Goal: Browse casually: Explore the website without a specific task or goal

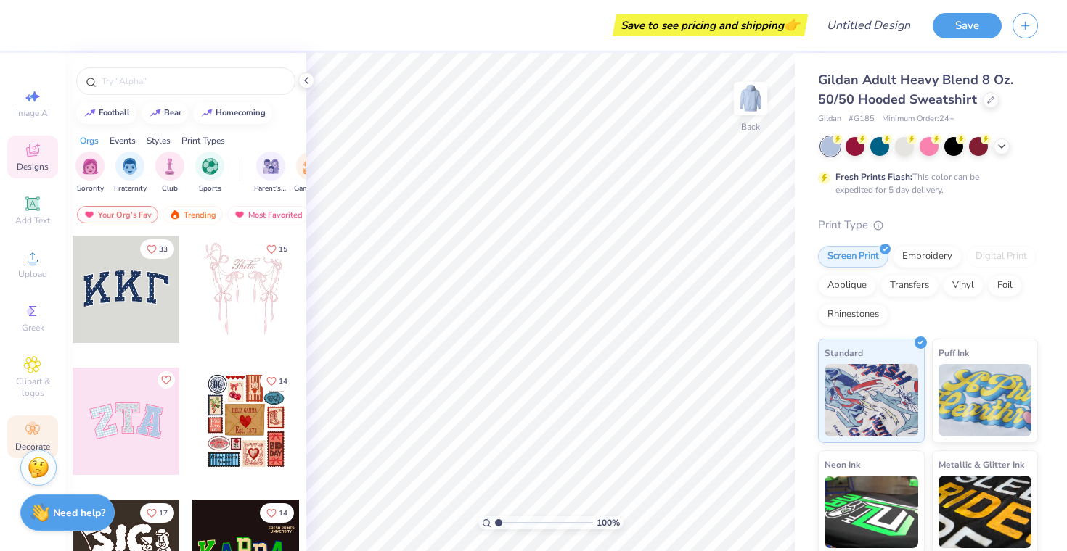
click at [28, 431] on icon at bounding box center [32, 430] width 17 height 17
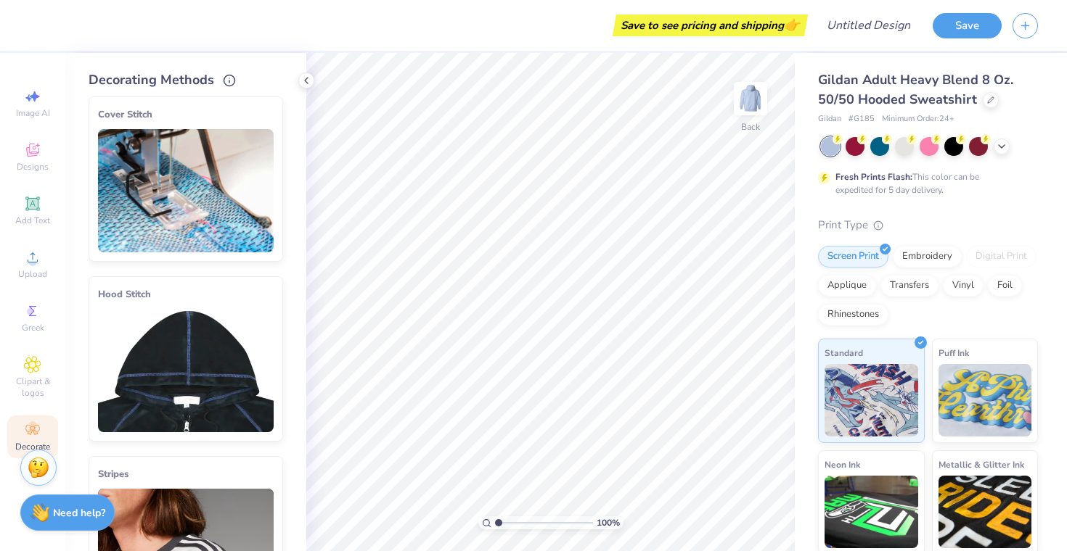
scroll to position [1, 0]
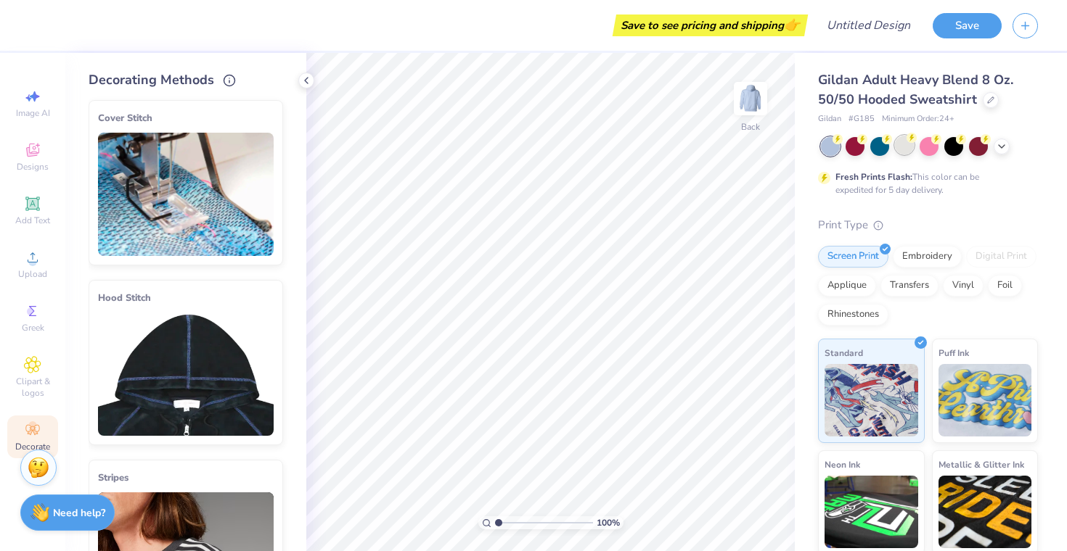
click at [909, 142] on icon at bounding box center [911, 138] width 10 height 10
click at [1003, 142] on icon at bounding box center [1002, 145] width 12 height 12
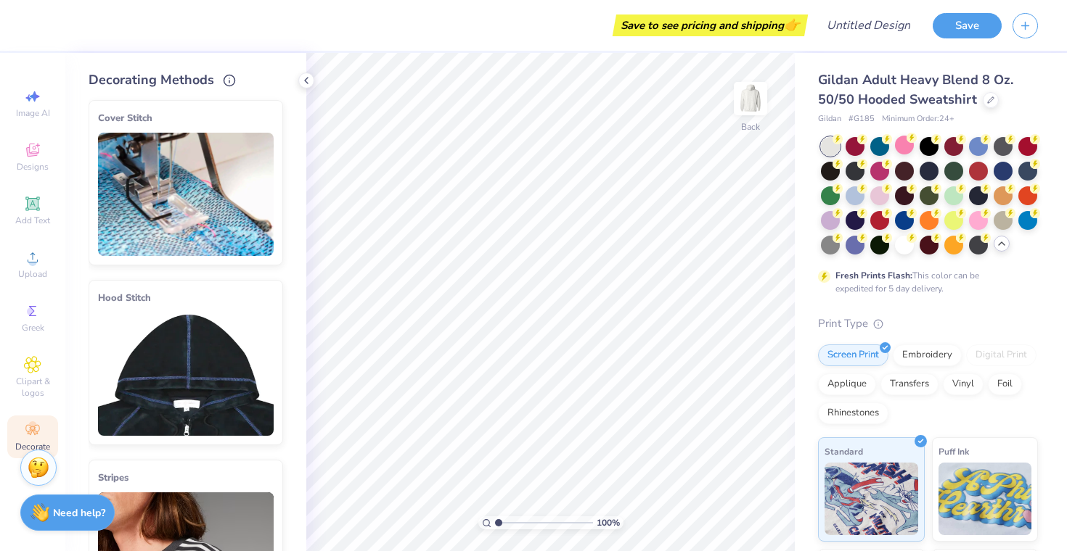
click at [970, 303] on div "Gildan Adult Heavy Blend 8 Oz. 50/50 Hooded Sweatshirt Gildan # G185 Minimum Or…" at bounding box center [928, 417] width 220 height 695
click at [305, 78] on icon at bounding box center [306, 81] width 12 height 12
